Goal: Information Seeking & Learning: Learn about a topic

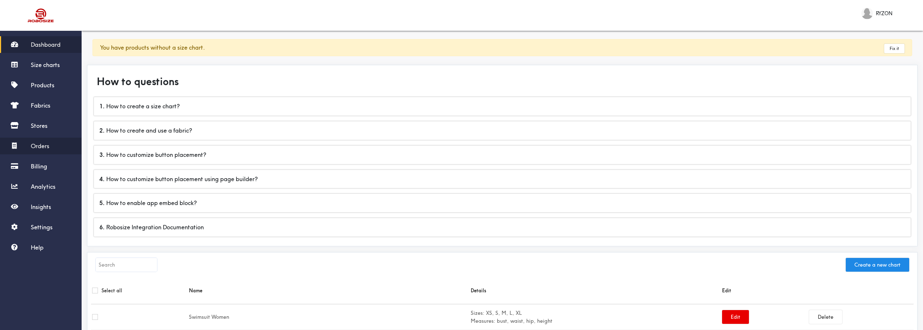
click at [52, 139] on div "Dashboard Size charts Products Fabrics Stores Orders Billing Analytics Insights…" at bounding box center [41, 146] width 82 height 220
click at [49, 147] on span "Orders" at bounding box center [40, 146] width 18 height 7
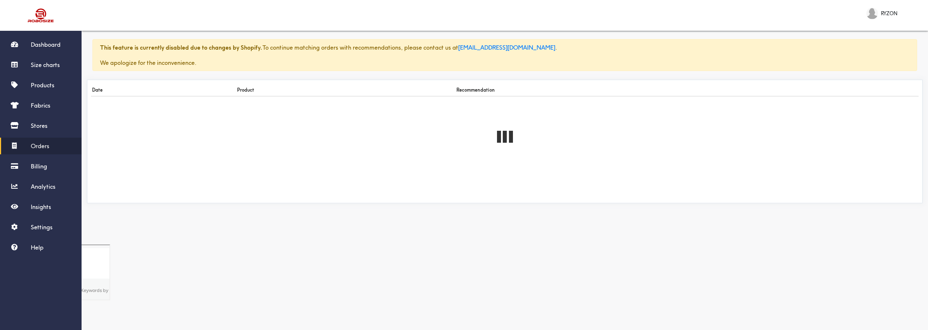
click at [164, 242] on div "This feature is currently disabled due to changes by Shopify. To continue match…" at bounding box center [505, 136] width 847 height 218
click at [47, 156] on div "Dashboard Size charts Products Fabrics Stores Billing Analytics Insights Settin…" at bounding box center [41, 135] width 82 height 199
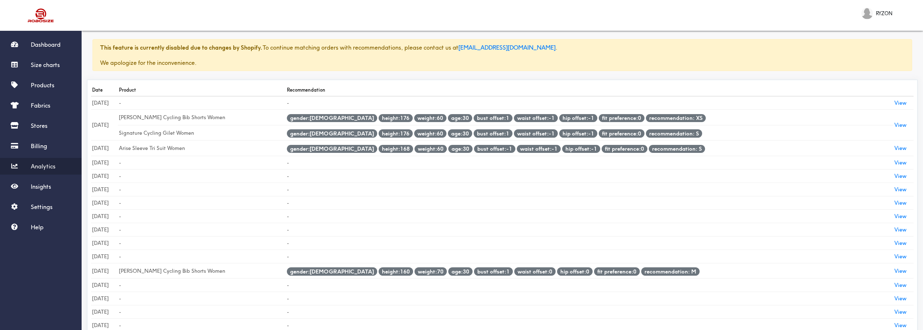
click at [46, 162] on link "Analytics" at bounding box center [41, 166] width 82 height 17
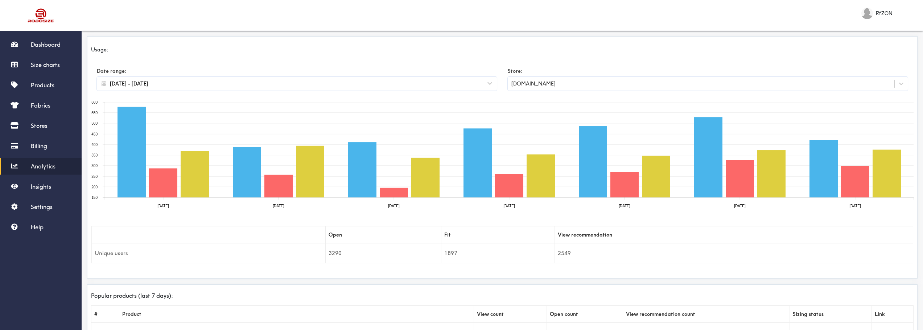
select select "2025"
select select "September"
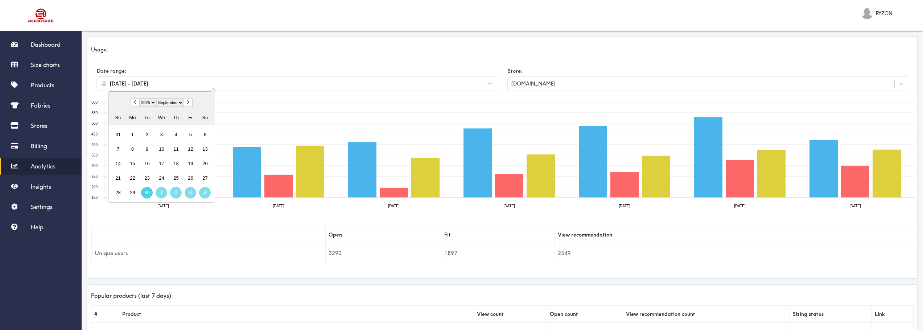
click at [213, 83] on input "[DATE] - [DATE]" at bounding box center [297, 84] width 378 height 8
click at [135, 165] on div "15" at bounding box center [133, 164] width 12 height 12
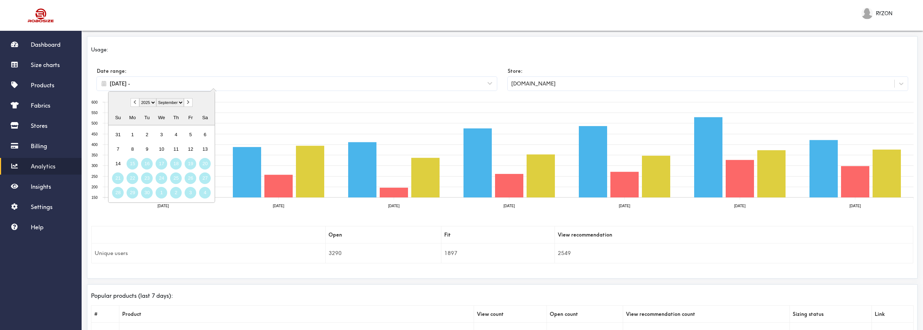
click at [205, 194] on div "4" at bounding box center [205, 193] width 12 height 12
type input "2025/09/15 - 2025/10/04"
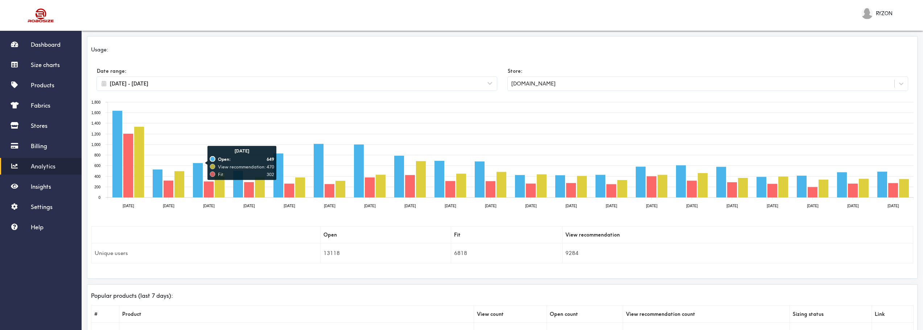
select select "2025"
select select "September"
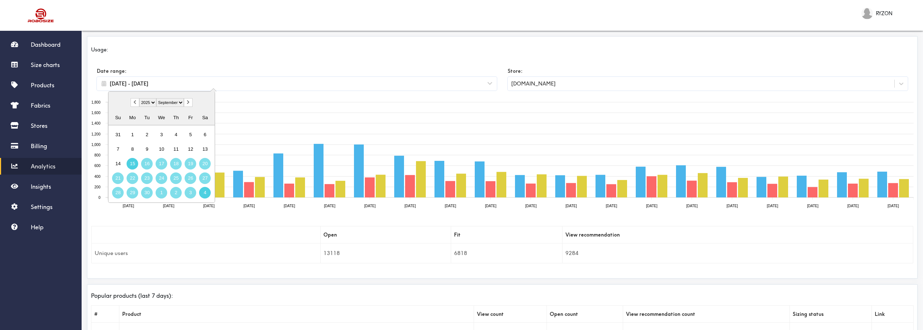
click at [197, 86] on input "2025/09/15 - 2025/10/04" at bounding box center [297, 84] width 378 height 8
click at [167, 178] on div "24" at bounding box center [162, 179] width 12 height 12
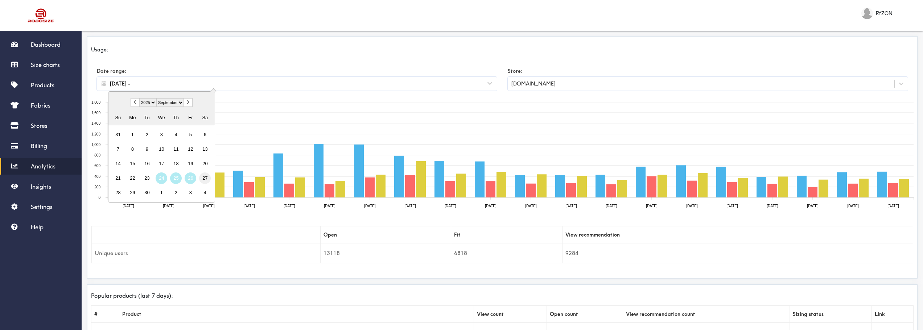
click at [199, 179] on div "27" at bounding box center [205, 179] width 12 height 12
type input "2025/09/24 - 2025/09/27"
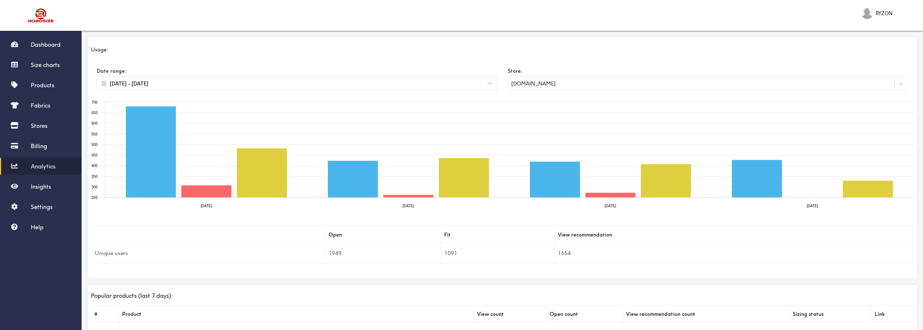
click at [187, 95] on div "Date range: 2025/09/24 - 2025/09/27 Store: ryzon.myshopify.com" at bounding box center [502, 79] width 833 height 41
click at [186, 89] on div "2025/09/24 - 2025/09/27" at bounding box center [297, 84] width 400 height 14
click at [182, 86] on input "2025/09/24 - 2025/09/27" at bounding box center [297, 84] width 378 height 8
select select "2025"
select select "September"
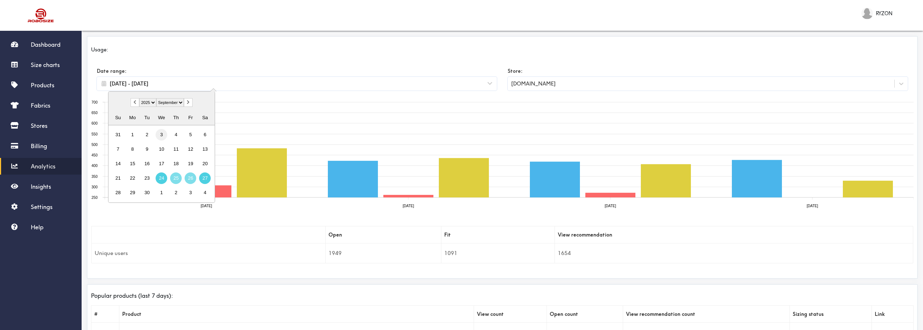
click at [160, 136] on div "3" at bounding box center [162, 135] width 12 height 12
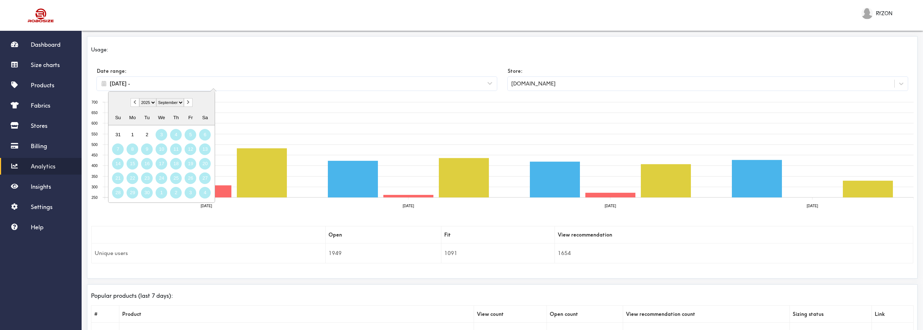
click at [205, 192] on div "4" at bounding box center [205, 193] width 12 height 12
type input "2025/09/03 - 2025/10/04"
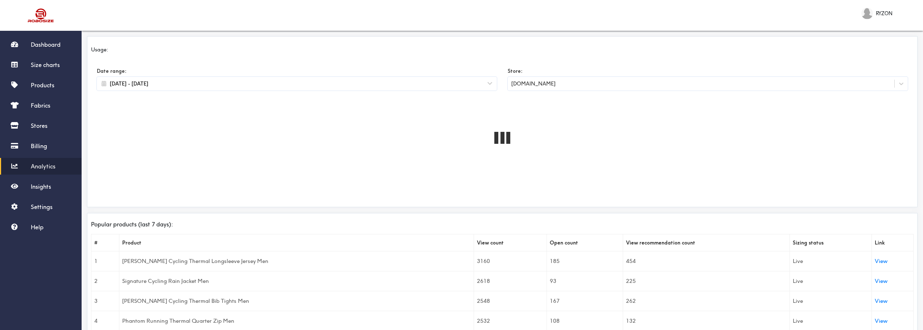
select select "2025"
select select "September"
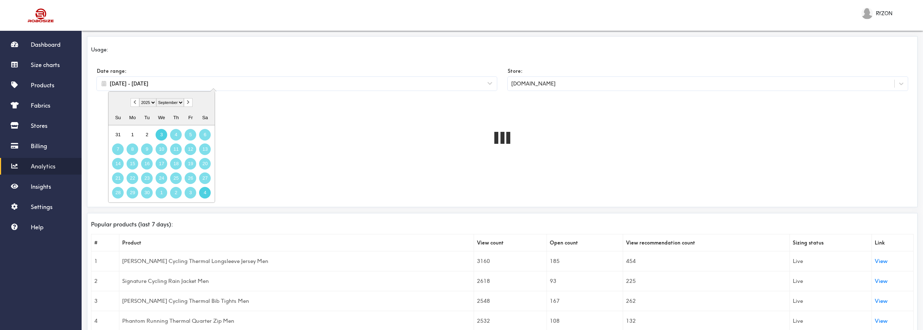
click at [174, 82] on input "2025/09/03 - 2025/10/04" at bounding box center [297, 84] width 378 height 8
click at [179, 137] on div "4" at bounding box center [176, 135] width 12 height 12
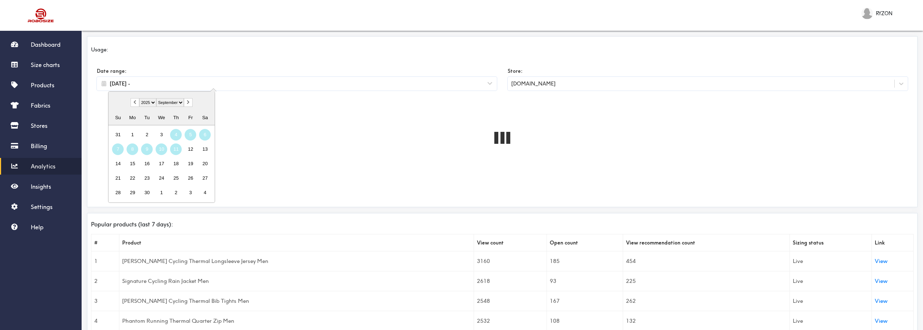
click at [179, 147] on div "11" at bounding box center [176, 150] width 12 height 12
type input "2025/09/04 - 2025/09/11"
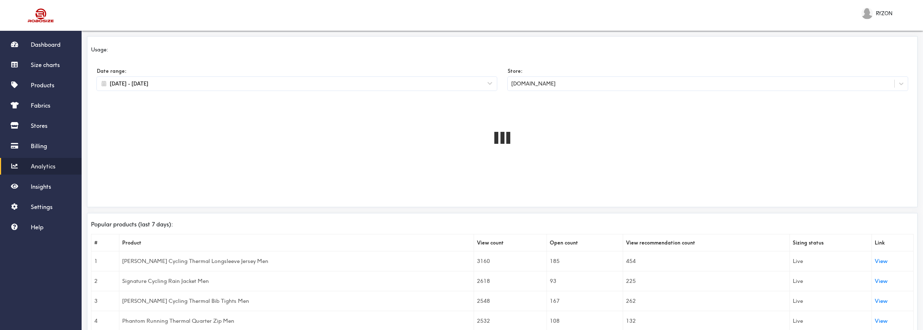
select select "2025"
select select "September"
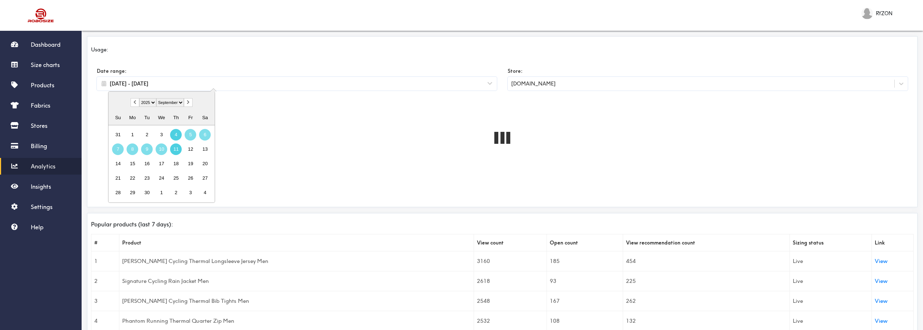
click at [176, 84] on input "2025/09/04 - 2025/09/11" at bounding box center [297, 84] width 378 height 8
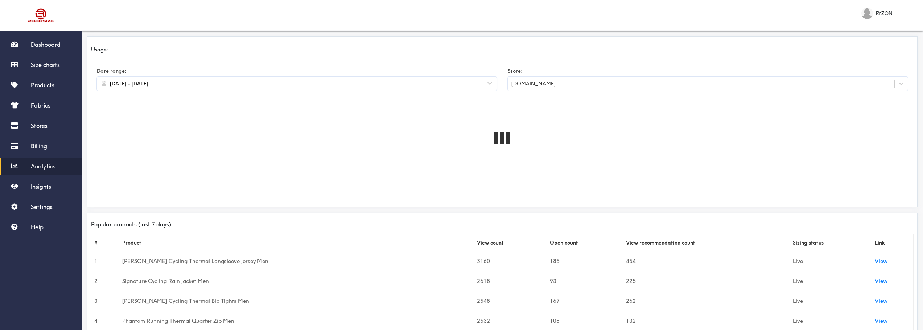
click at [205, 50] on div "Usage:" at bounding box center [502, 50] width 822 height 8
click at [199, 90] on div "2025/09/04 - 2025/09/11" at bounding box center [297, 84] width 400 height 14
select select "2025"
select select "September"
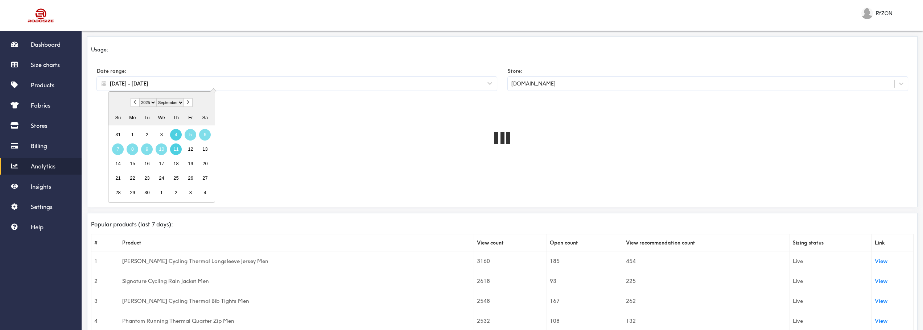
click at [201, 82] on input "2025/09/04 - 2025/09/11" at bounding box center [297, 84] width 378 height 8
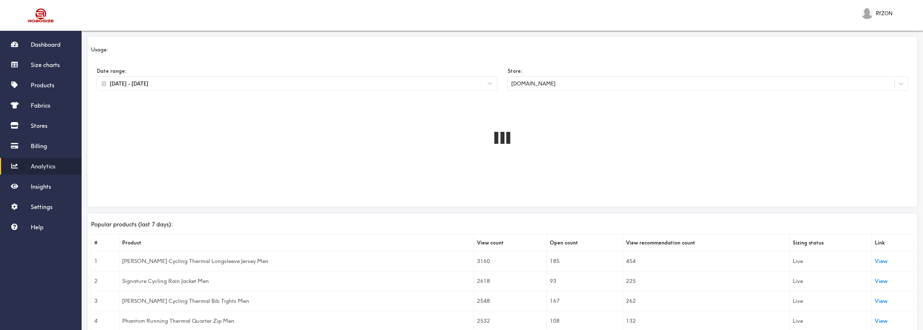
click at [208, 59] on div "Date range: 2025/09/04 - 2025/09/11 Store: ryzon.myshopify.com" at bounding box center [502, 79] width 833 height 41
click at [37, 184] on span "Insights" at bounding box center [41, 186] width 20 height 7
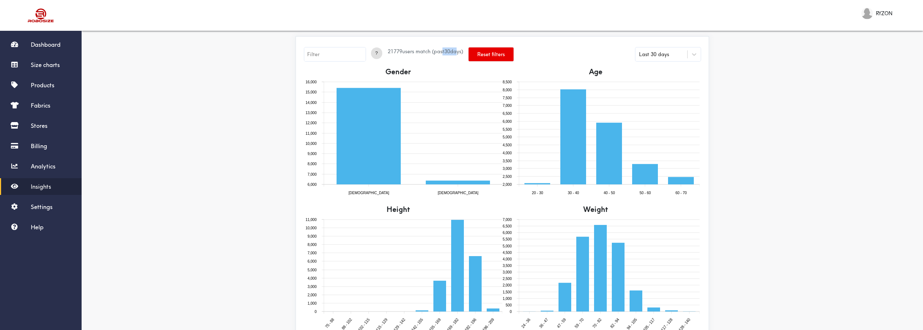
drag, startPoint x: 458, startPoint y: 52, endPoint x: 440, endPoint y: 51, distance: 18.1
click at [440, 51] on span "21779 users match (past 30 days)" at bounding box center [425, 51] width 75 height 7
click at [663, 50] on div "Last 30 days" at bounding box center [667, 55] width 65 height 14
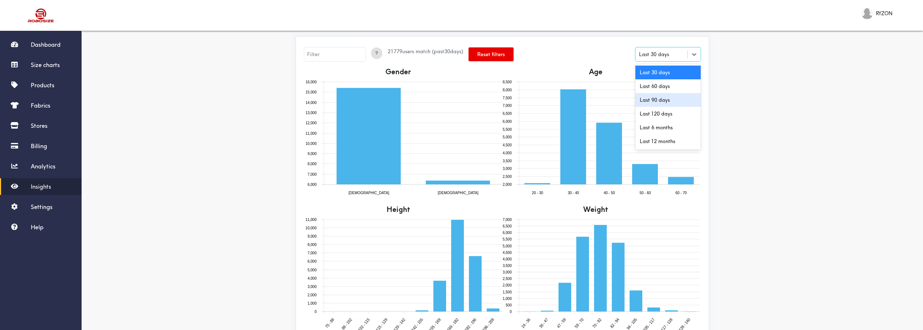
click at [667, 104] on div "Last 90 days" at bounding box center [667, 100] width 65 height 14
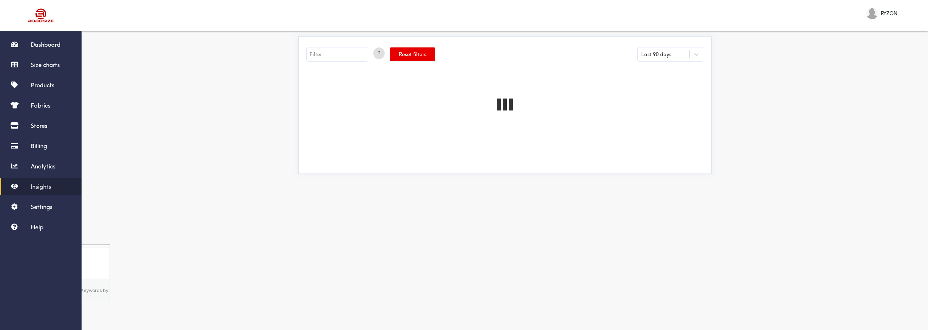
click at [584, 58] on div "? Reset filters Last 90 days" at bounding box center [504, 56] width 405 height 21
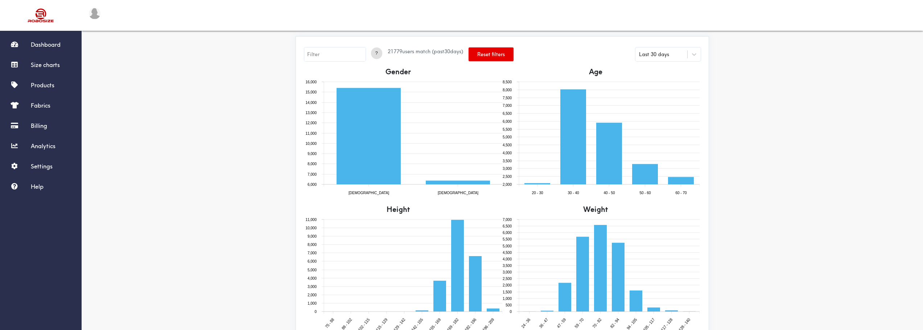
click at [342, 55] on input "text" at bounding box center [334, 55] width 61 height 14
click at [371, 54] on span "?" at bounding box center [376, 53] width 11 height 7
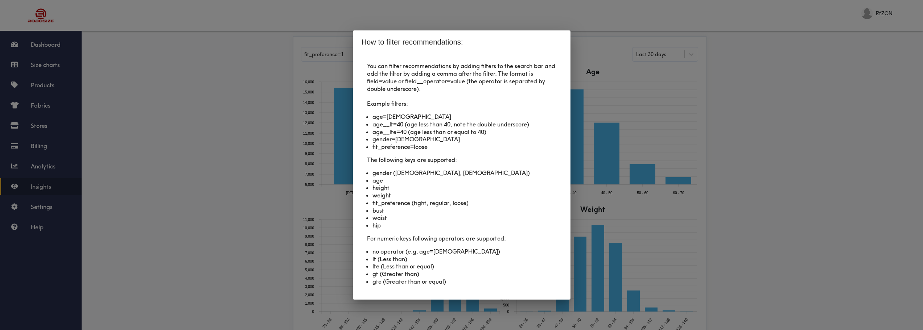
click at [329, 65] on div "How to filter recommendations: You can filter recommendations by adding filters…" at bounding box center [461, 165] width 923 height 330
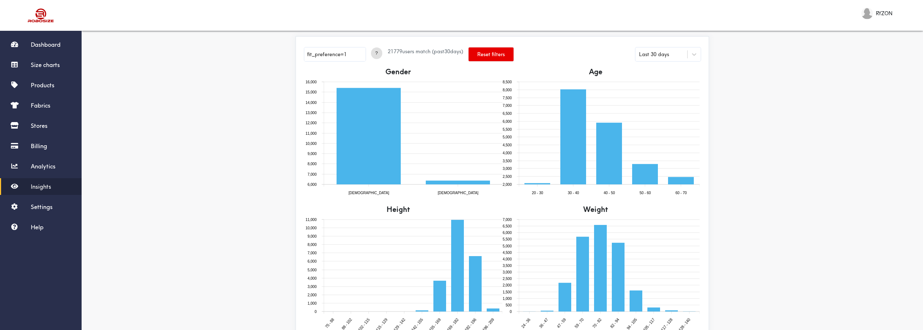
click at [347, 54] on input "fit_preference=1" at bounding box center [334, 55] width 61 height 14
type input "fit_preference=loose"
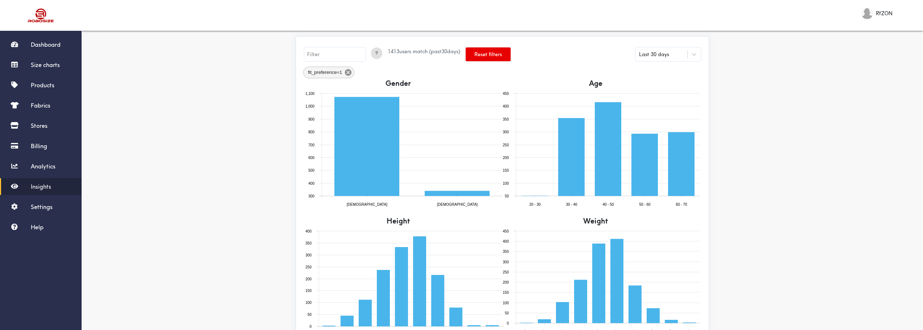
click at [347, 71] on icon at bounding box center [348, 72] width 7 height 7
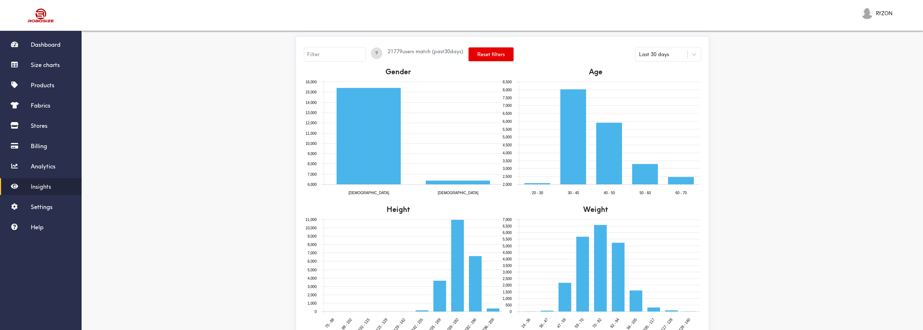
click at [347, 51] on input "text" at bounding box center [334, 55] width 61 height 14
type input "fit_preference=tight"
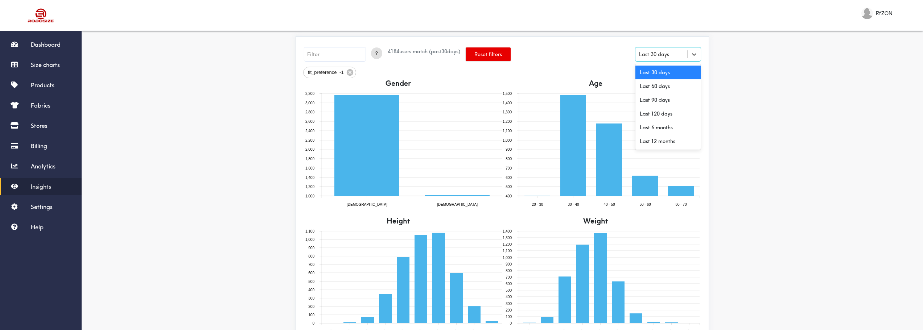
click at [671, 48] on div "Last 30 days" at bounding box center [667, 55] width 65 height 14
click at [602, 57] on div "? 4184 users match (past 30 days) Reset filters Last 30 days" at bounding box center [502, 56] width 405 height 21
